Goal: Task Accomplishment & Management: Manage account settings

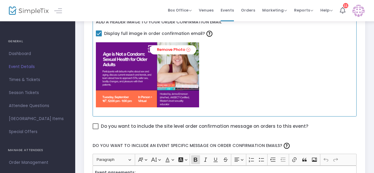
scroll to position [295, 0]
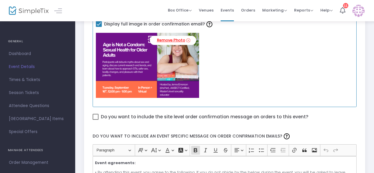
click at [173, 42] on link "Remove Photo" at bounding box center [173, 40] width 46 height 9
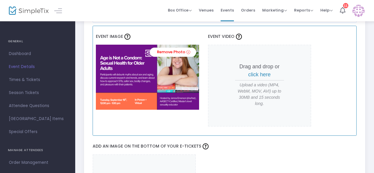
scroll to position [531, 0]
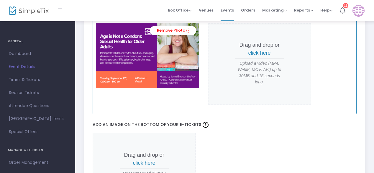
click at [165, 29] on link "Remove Photo" at bounding box center [173, 30] width 46 height 9
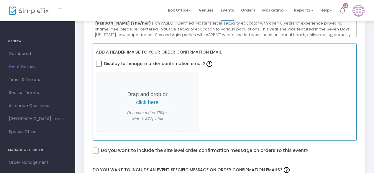
scroll to position [266, 0]
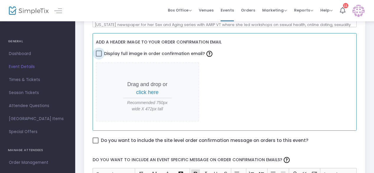
click at [98, 50] on span at bounding box center [99, 53] width 6 height 6
click at [99, 56] on input "Display full image in order confirmation email?" at bounding box center [99, 56] width 0 height 0
checkbox input "true"
click at [145, 89] on span "click here" at bounding box center [147, 92] width 22 height 6
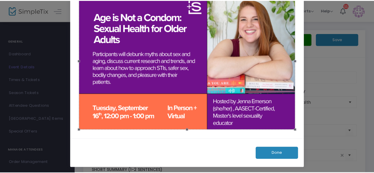
scroll to position [48, 0]
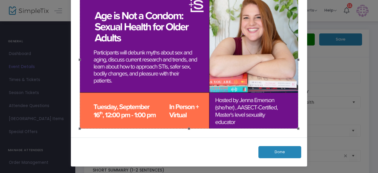
click at [283, 150] on button "Done" at bounding box center [279, 152] width 43 height 12
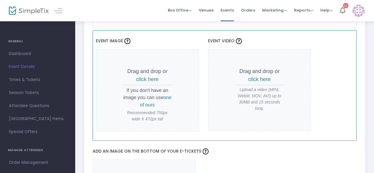
scroll to position [502, 0]
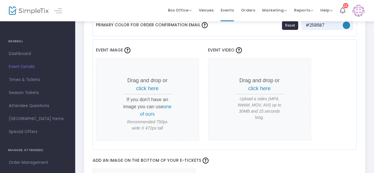
click at [140, 86] on span "click here" at bounding box center [147, 88] width 22 height 6
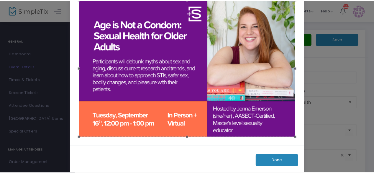
scroll to position [48, 0]
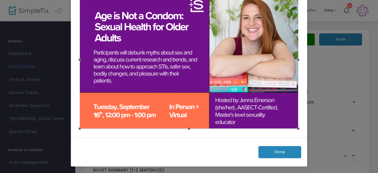
click at [290, 149] on button "Done" at bounding box center [279, 152] width 43 height 12
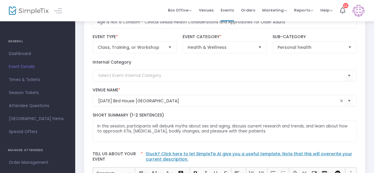
scroll to position [0, 0]
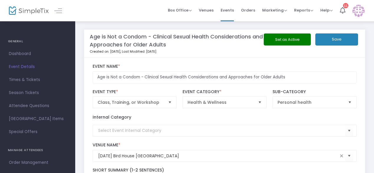
click at [335, 39] on button "Save" at bounding box center [336, 39] width 43 height 12
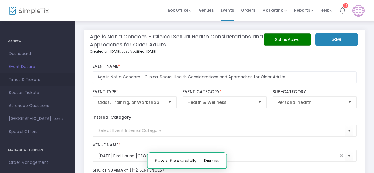
click at [32, 79] on span "Times & Tickets" at bounding box center [38, 80] width 58 height 8
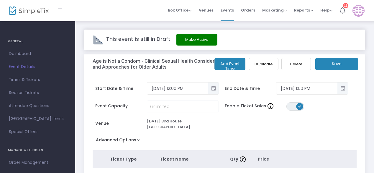
click at [200, 40] on button "Make Active" at bounding box center [196, 40] width 41 height 12
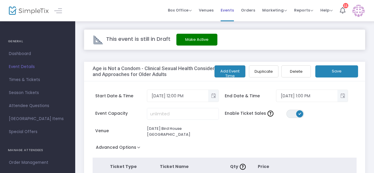
click at [229, 11] on span "Events" at bounding box center [227, 10] width 13 height 15
